Goal: Transaction & Acquisition: Purchase product/service

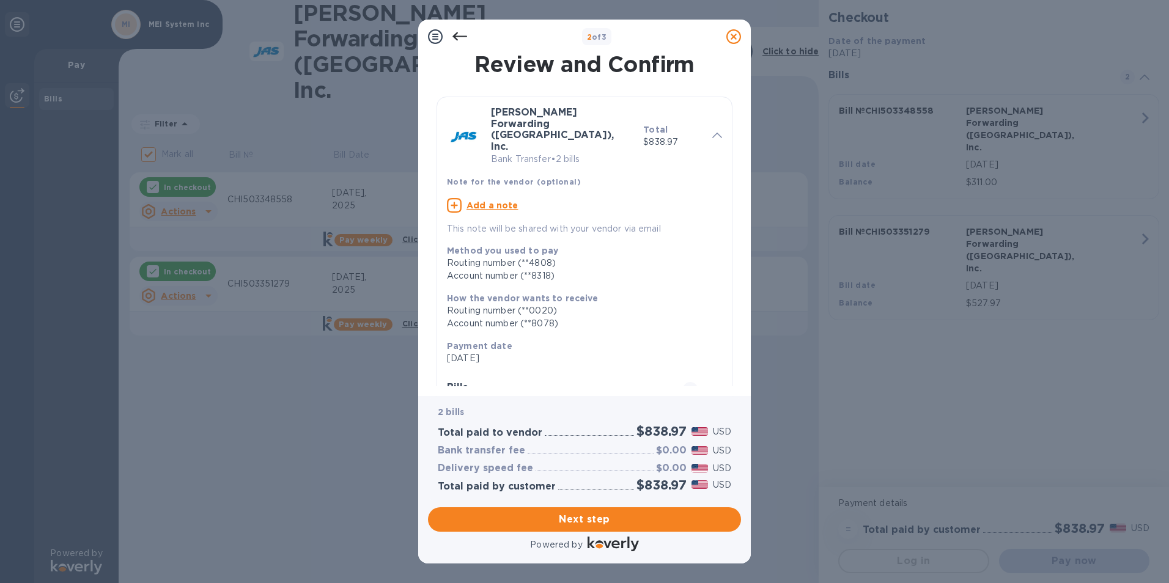
click at [703, 387] on icon at bounding box center [708, 390] width 10 height 6
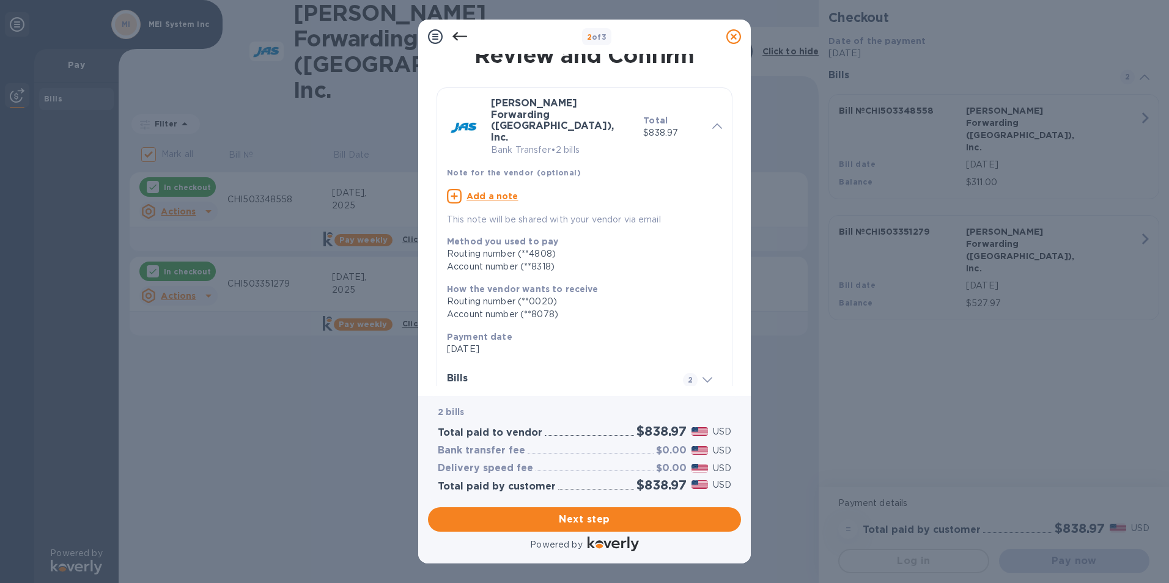
scroll to position [12, 0]
click at [703, 371] on span at bounding box center [708, 377] width 10 height 12
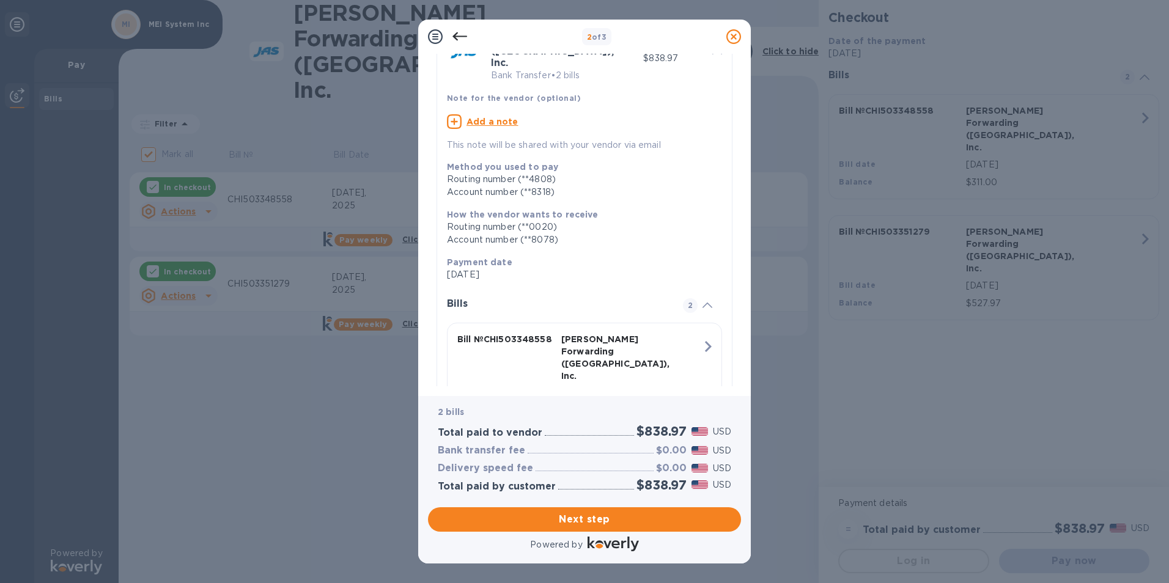
scroll to position [195, 0]
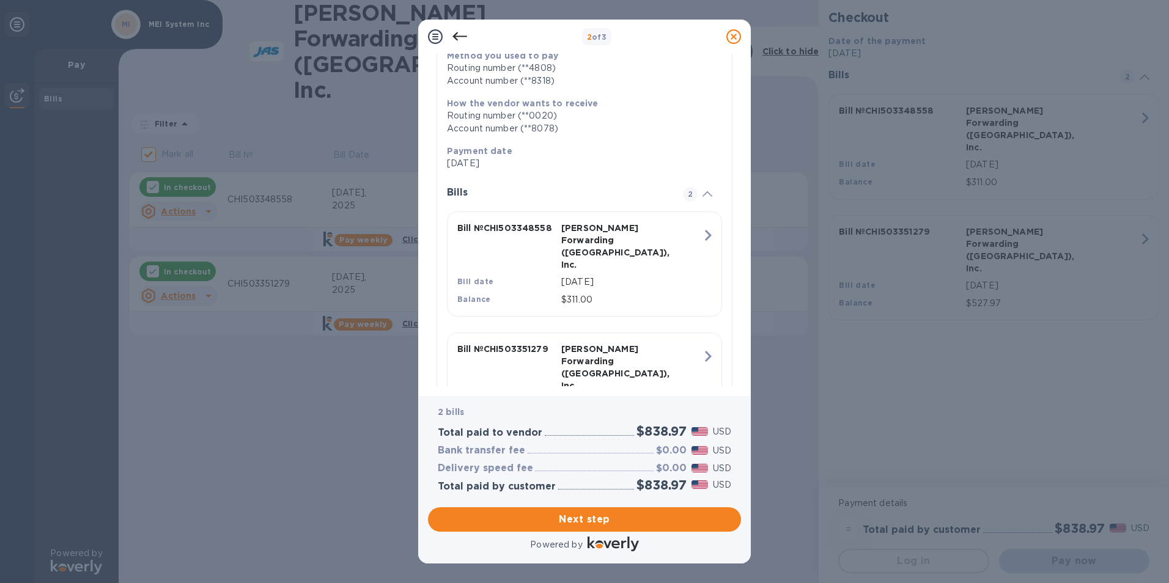
click at [487, 220] on div "Bill № CHI503348558" at bounding box center [507, 247] width 104 height 54
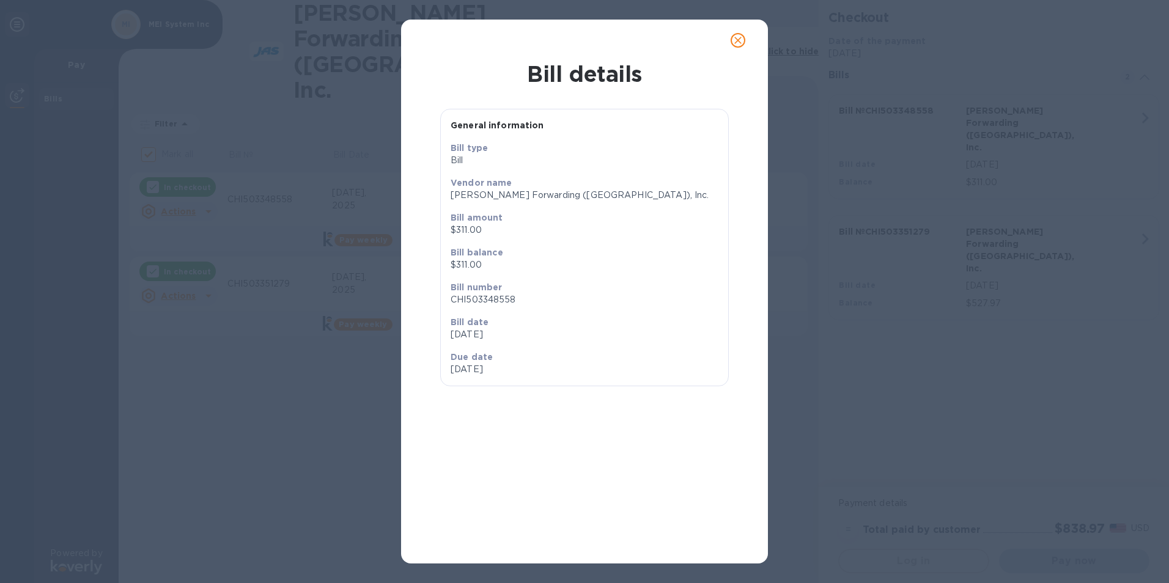
click at [737, 45] on icon "close" at bounding box center [738, 40] width 12 height 12
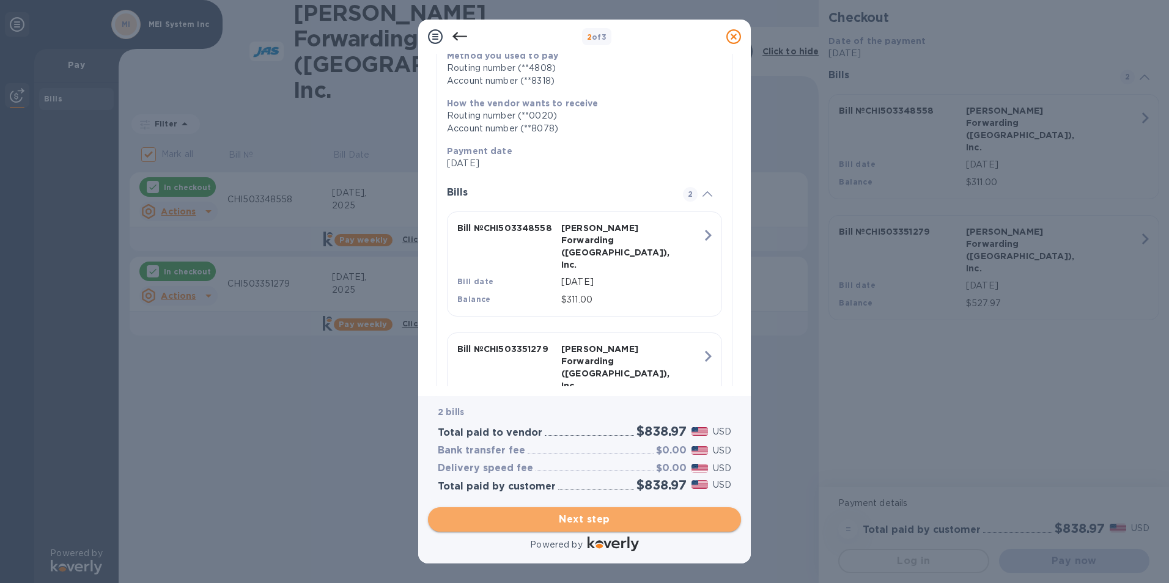
click at [594, 516] on span "Next step" at bounding box center [585, 520] width 294 height 15
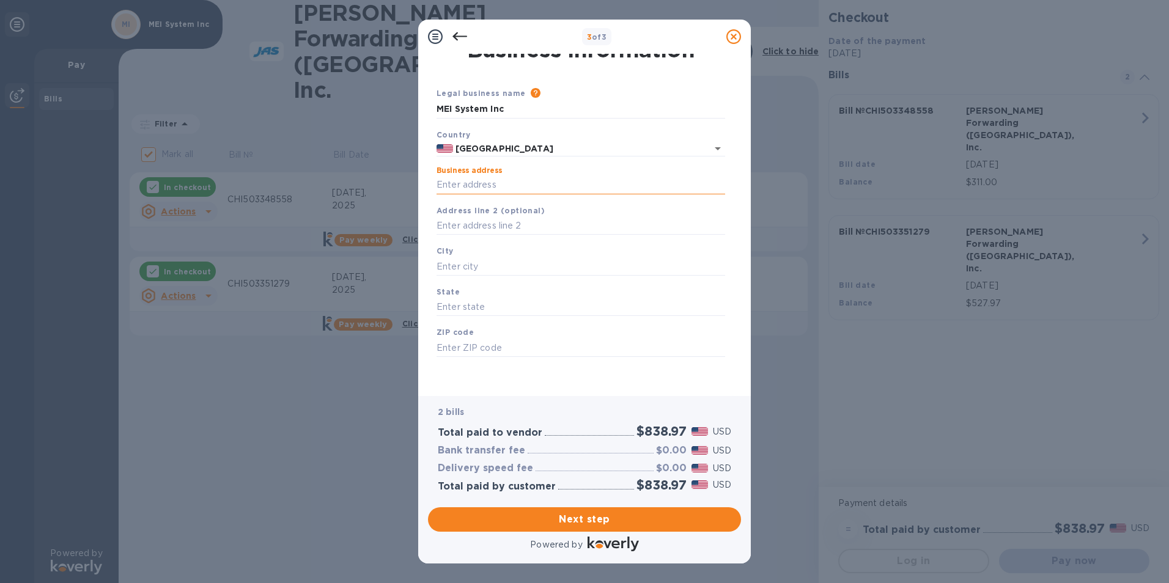
click at [489, 183] on input "Business address" at bounding box center [581, 185] width 289 height 18
type input "[STREET_ADDRESS][PERSON_NAME]"
type input "Itasca"
type input "IL"
type input "60143"
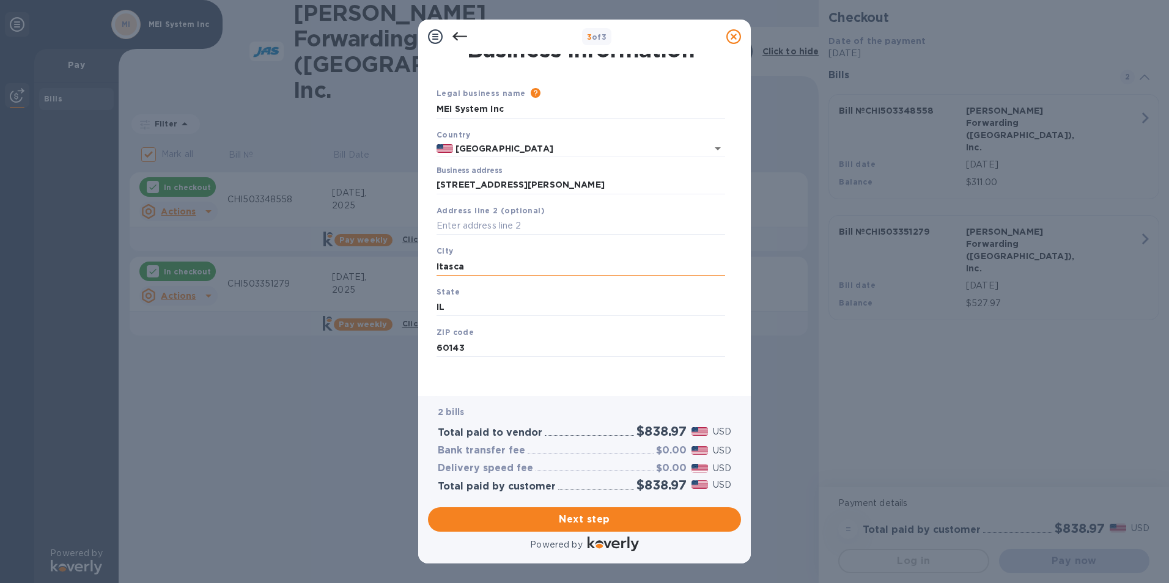
click at [484, 263] on input "Itasca" at bounding box center [581, 266] width 289 height 18
type input "Itasca"
click at [617, 513] on span "Next step" at bounding box center [585, 520] width 294 height 15
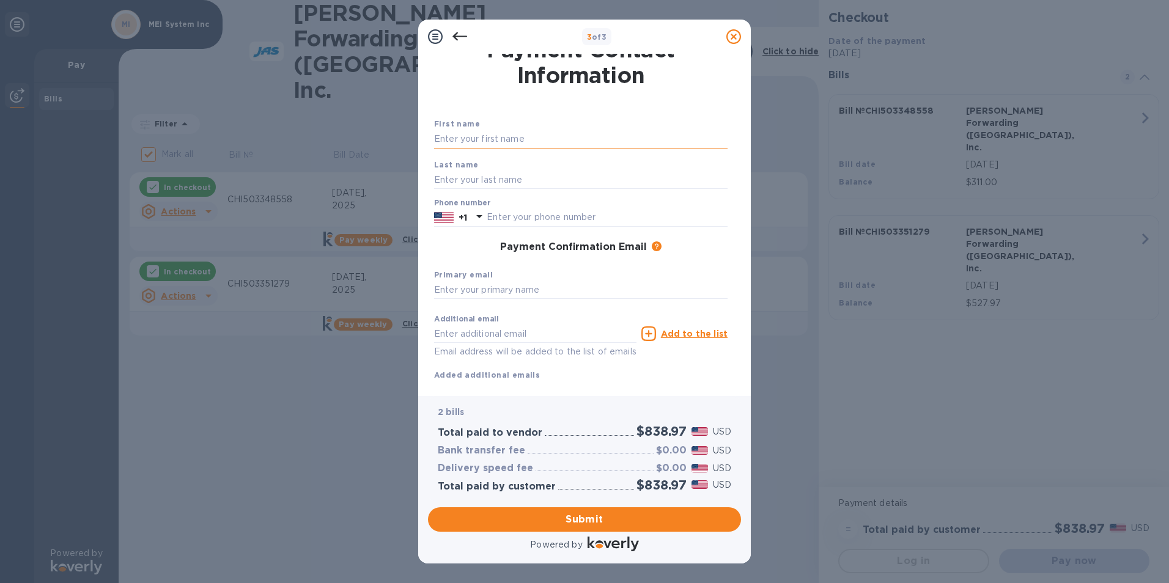
click at [503, 147] on input "text" at bounding box center [581, 139] width 294 height 18
type input "[PERSON_NAME]"
type input "6305218588"
type input "[EMAIL_ADDRESS][DOMAIN_NAME]"
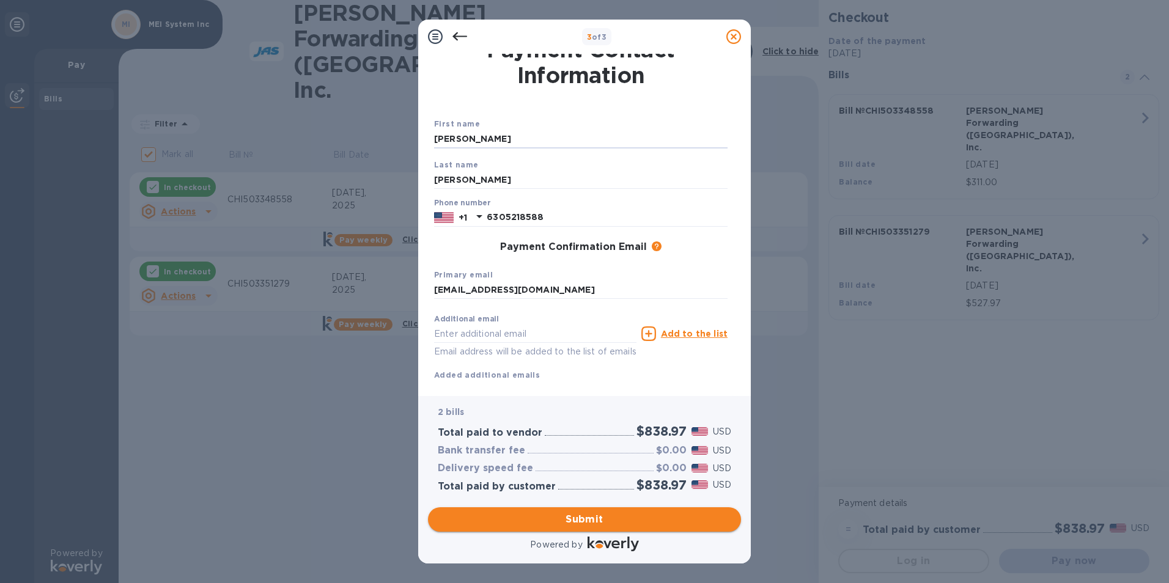
click at [542, 525] on span "Submit" at bounding box center [585, 520] width 294 height 15
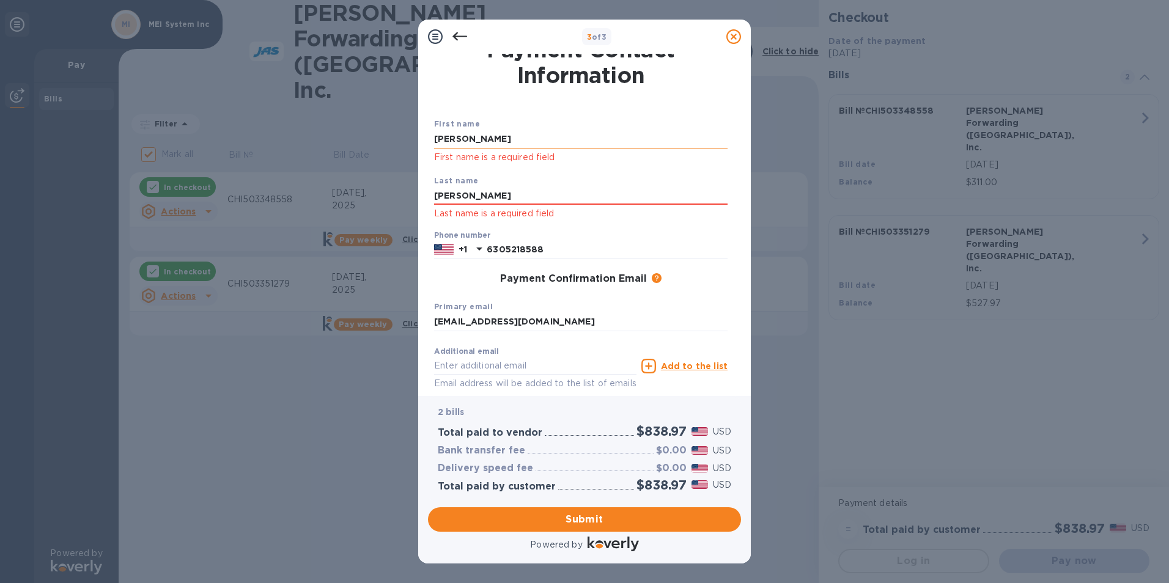
click at [475, 142] on input "[PERSON_NAME]" at bounding box center [581, 139] width 294 height 18
type input "[PERSON_NAME]"
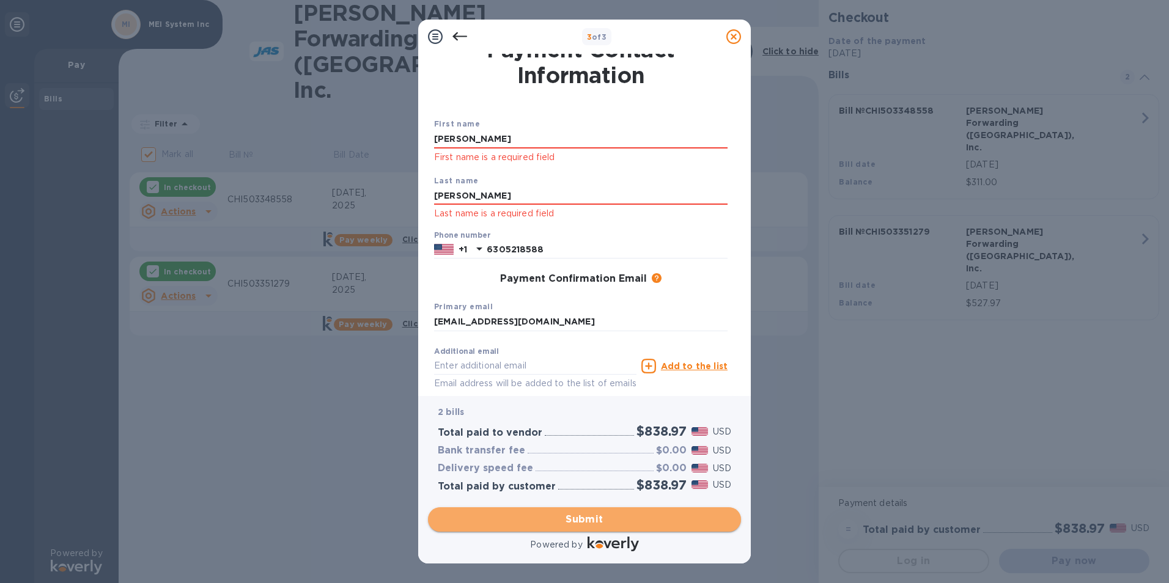
click at [592, 528] on button "Submit" at bounding box center [584, 520] width 313 height 24
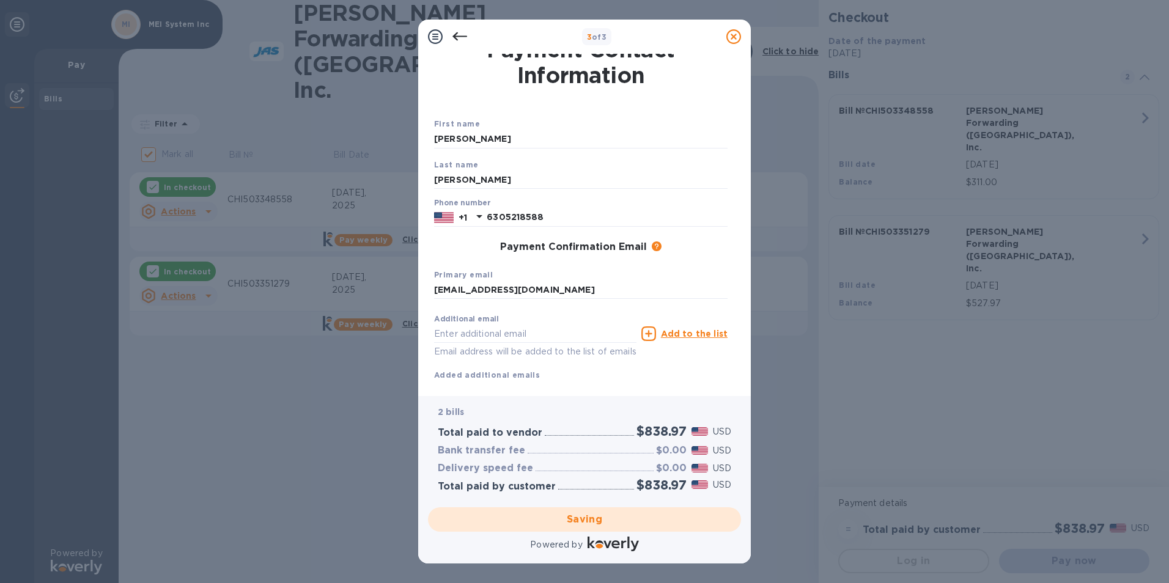
checkbox input "false"
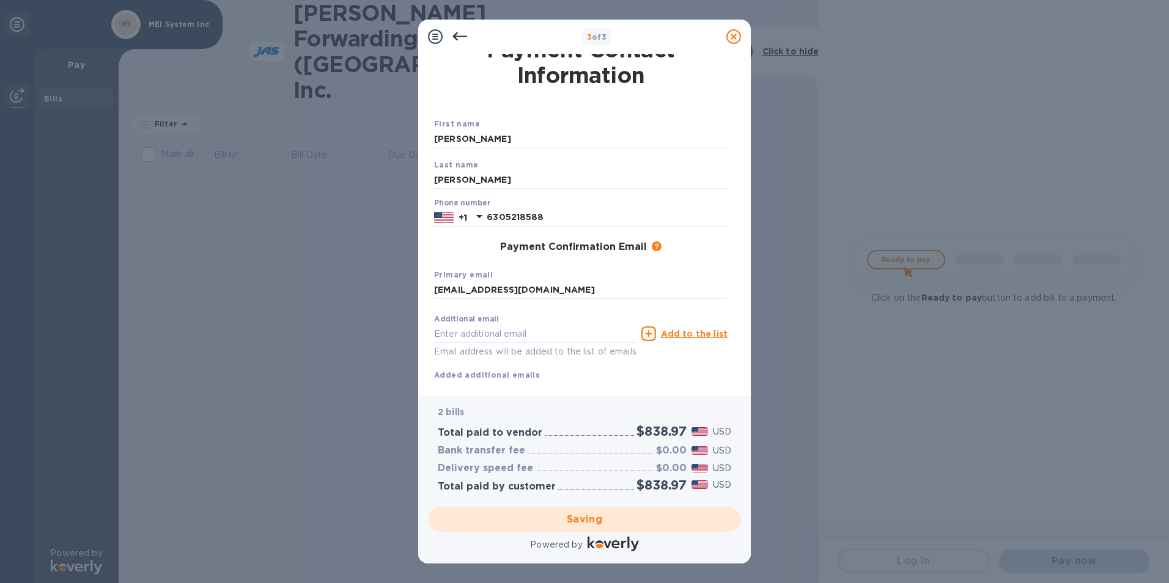
scroll to position [0, 0]
